Goal: Task Accomplishment & Management: Manage account settings

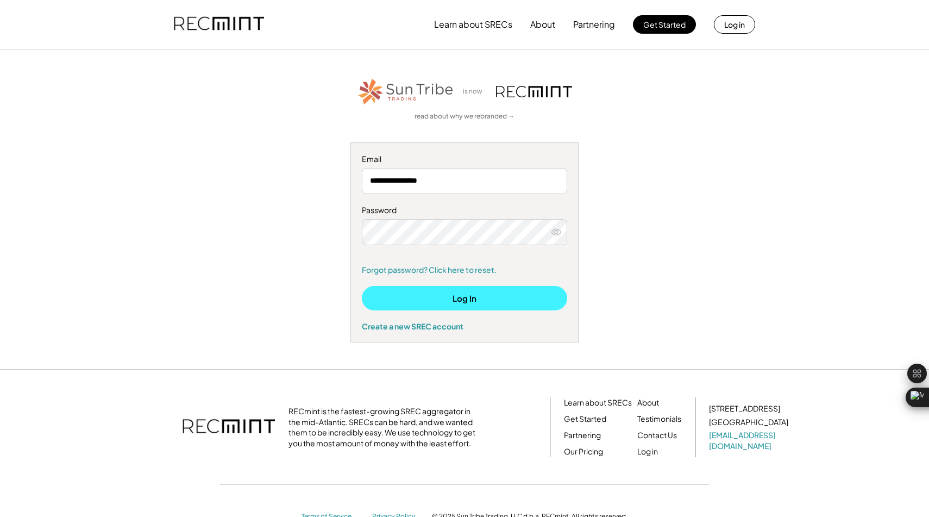
click at [458, 298] on button "Log In" at bounding box center [464, 298] width 205 height 24
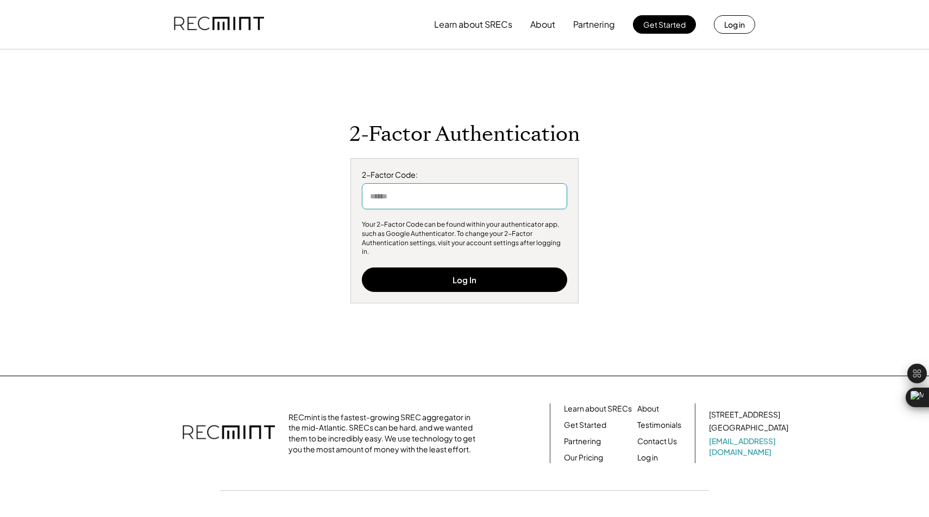
click at [467, 199] on input "input" at bounding box center [464, 196] width 205 height 26
type input "******"
click at [482, 289] on div "2-Factor Code: Your 2-Factor Code can be found within your authenticator app, s…" at bounding box center [464, 231] width 228 height 146
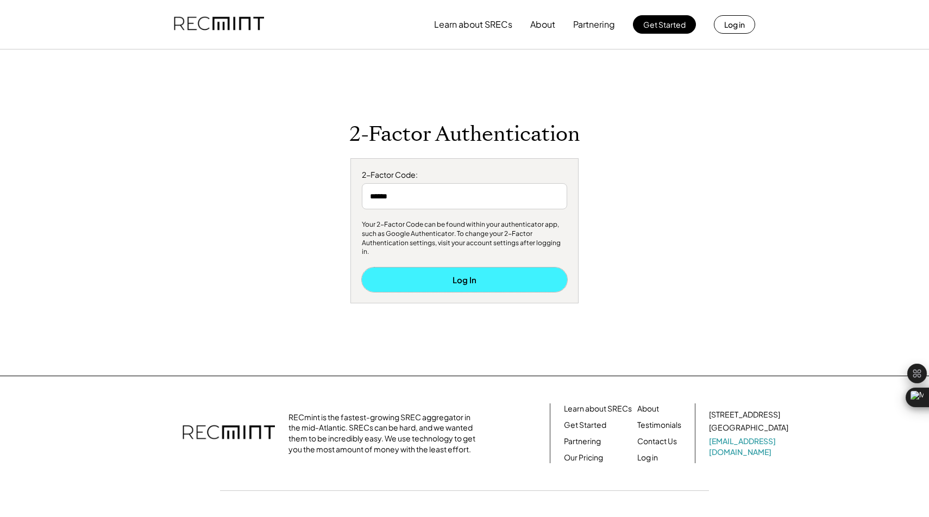
click at [486, 285] on button "Log In" at bounding box center [464, 279] width 205 height 24
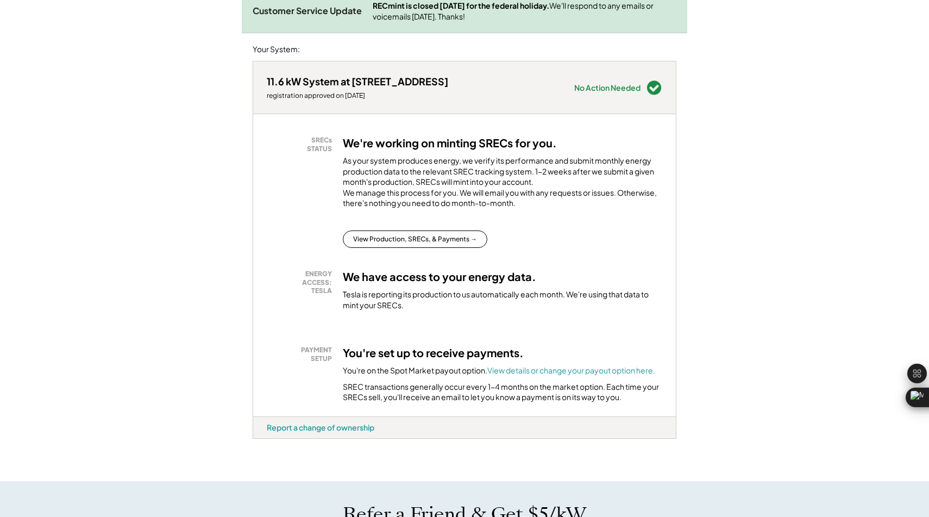
scroll to position [171, 0]
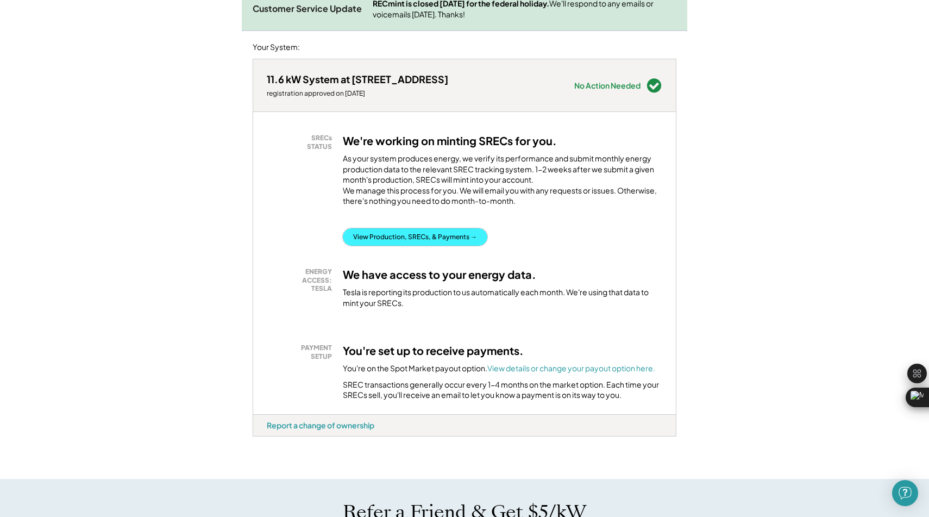
click at [464, 245] on button "View Production, SRECs, & Payments →" at bounding box center [415, 236] width 144 height 17
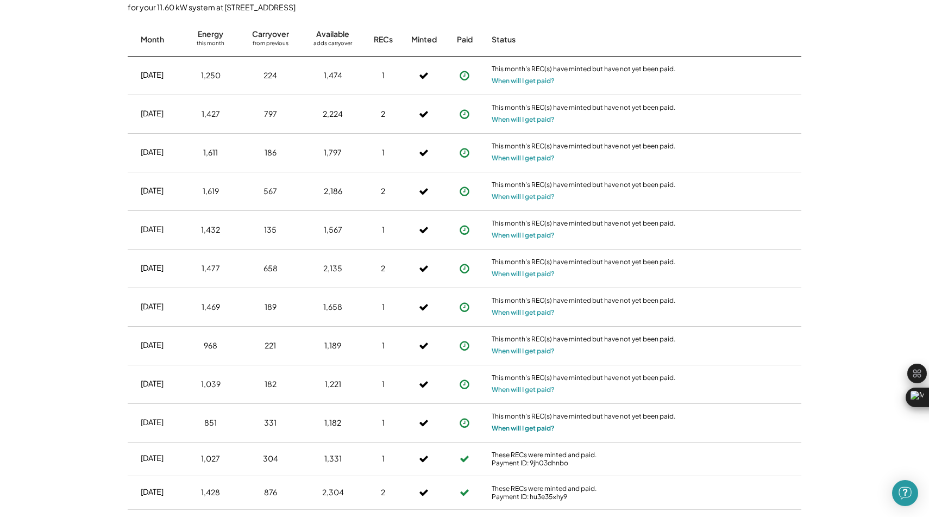
scroll to position [483, 0]
click at [543, 423] on button "When will I get paid?" at bounding box center [523, 426] width 63 height 11
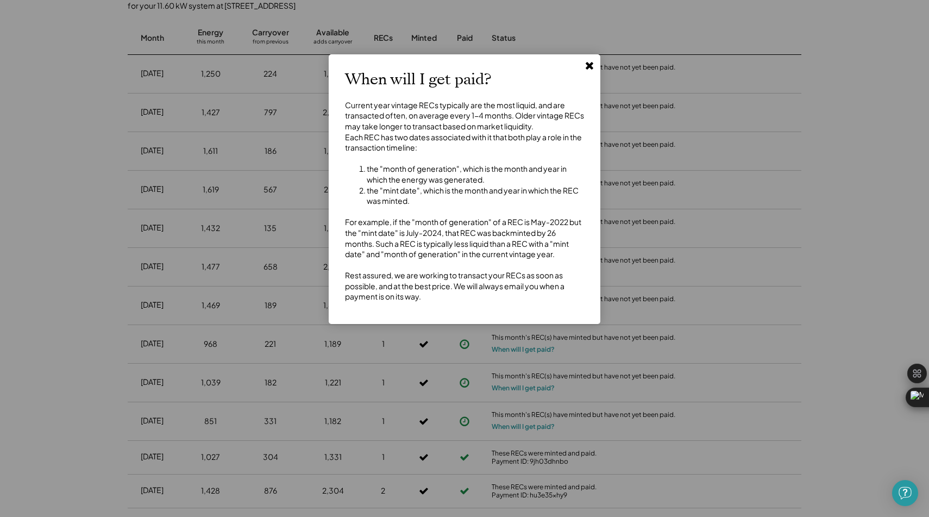
click at [583, 71] on div "When will I get paid? Current year vintage RECs typically are the most liquid, …" at bounding box center [464, 189] width 239 height 237
click at [587, 67] on use at bounding box center [590, 66] width 8 height 8
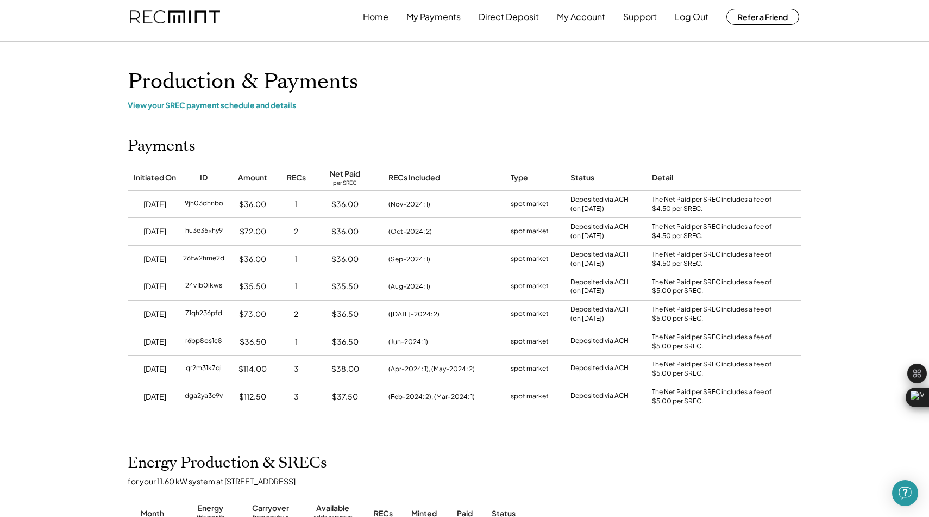
scroll to position [6, 0]
click at [353, 197] on div "$36.00" at bounding box center [344, 205] width 65 height 27
click at [485, 253] on div "(Sep-2024: 1)" at bounding box center [438, 260] width 122 height 27
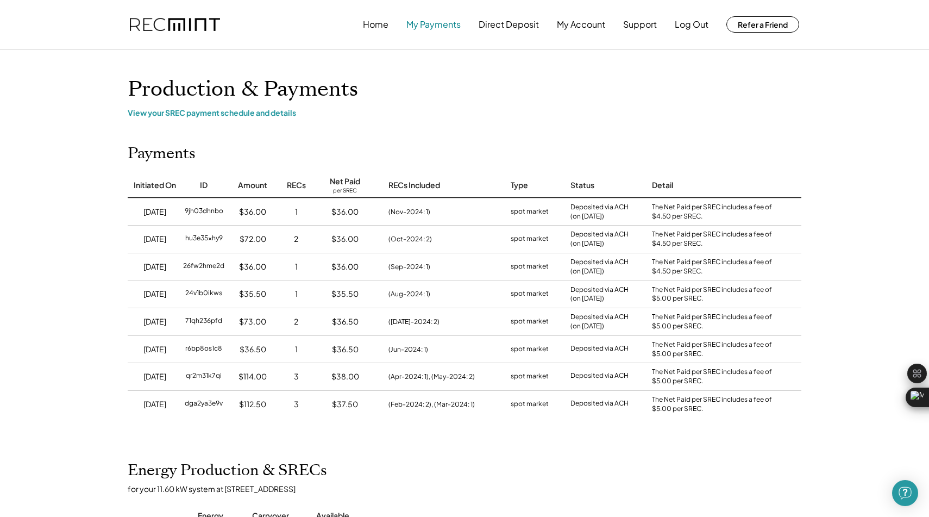
click at [445, 35] on button "My Payments" at bounding box center [433, 25] width 54 height 22
click at [444, 26] on button "My Payments" at bounding box center [433, 25] width 54 height 22
click at [486, 26] on button "Direct Deposit" at bounding box center [509, 25] width 60 height 22
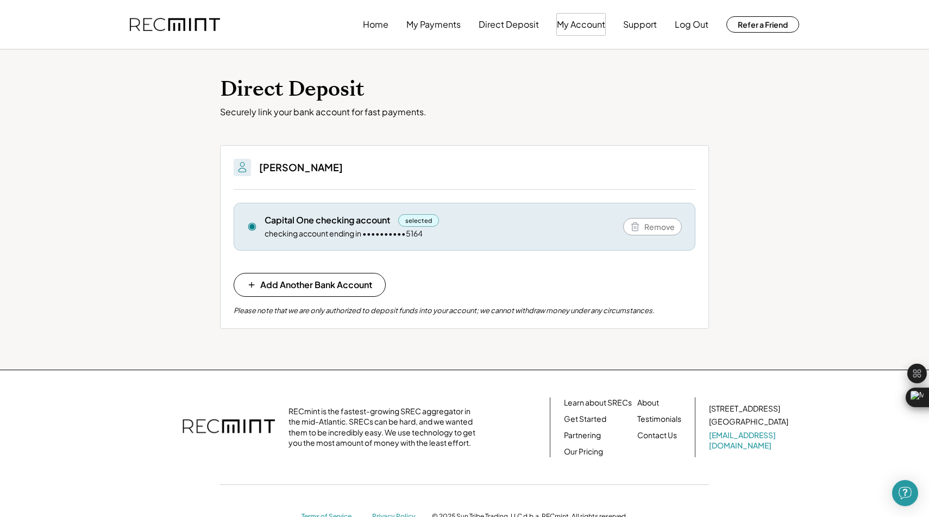
drag, startPoint x: 0, startPoint y: 0, endPoint x: 444, endPoint y: 85, distance: 452.3
click at [444, 85] on div "Home My Payments Direct Deposit My Account Support Log Out Refer a Friend Direc…" at bounding box center [464, 274] width 929 height 548
click at [331, 275] on button "Add Another Bank Account" at bounding box center [310, 285] width 152 height 24
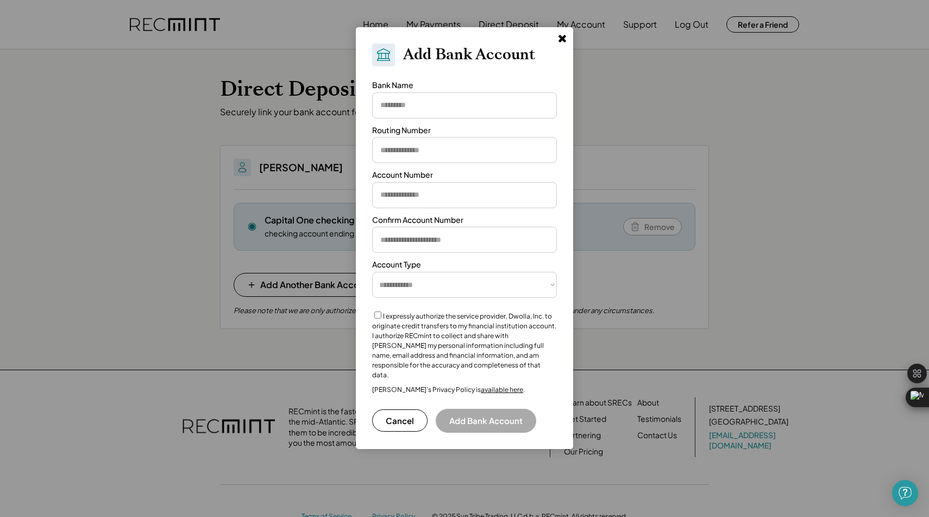
click at [442, 118] on div "**********" at bounding box center [464, 256] width 185 height 353
click at [443, 100] on input "input" at bounding box center [464, 105] width 185 height 26
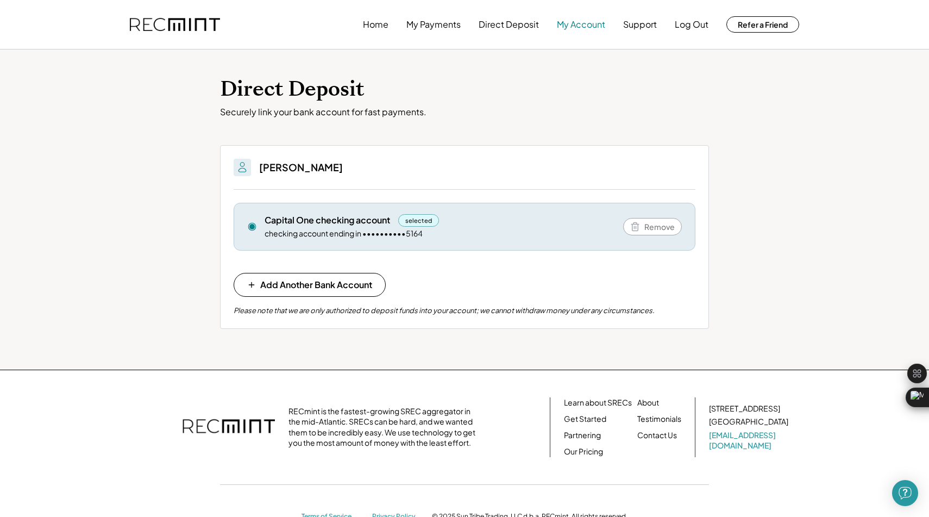
click at [590, 28] on button "My Account" at bounding box center [581, 25] width 48 height 22
